Goal: Task Accomplishment & Management: Complete application form

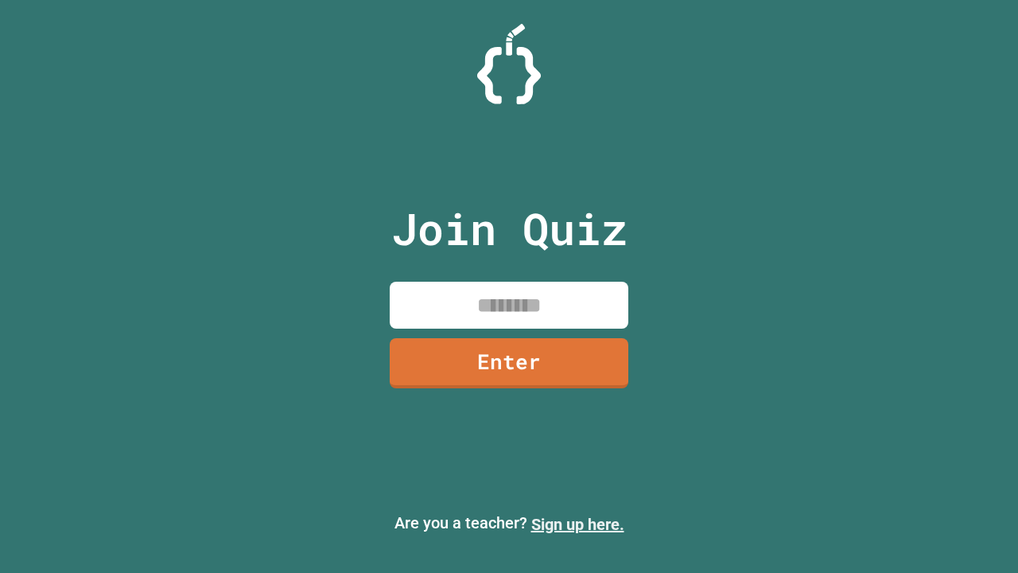
click at [577, 524] on link "Sign up here." at bounding box center [577, 524] width 93 height 19
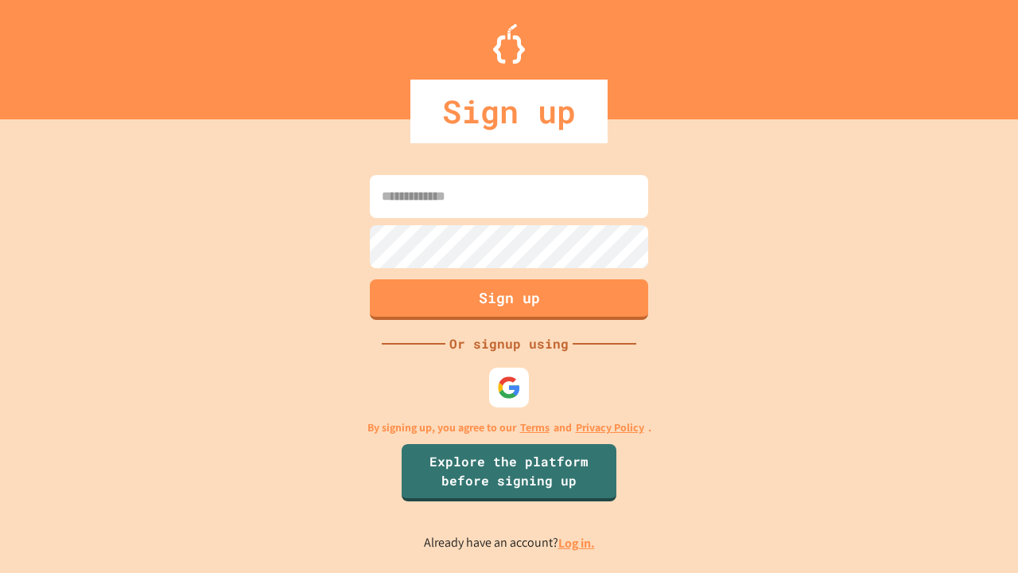
click at [577, 542] on link "Log in." at bounding box center [576, 542] width 37 height 17
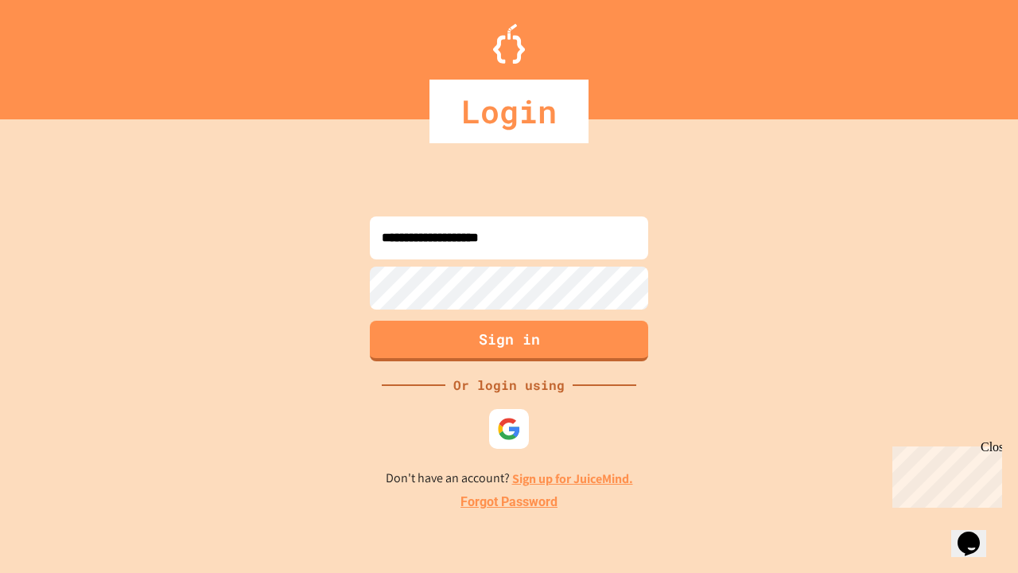
type input "**********"
